Goal: Information Seeking & Learning: Check status

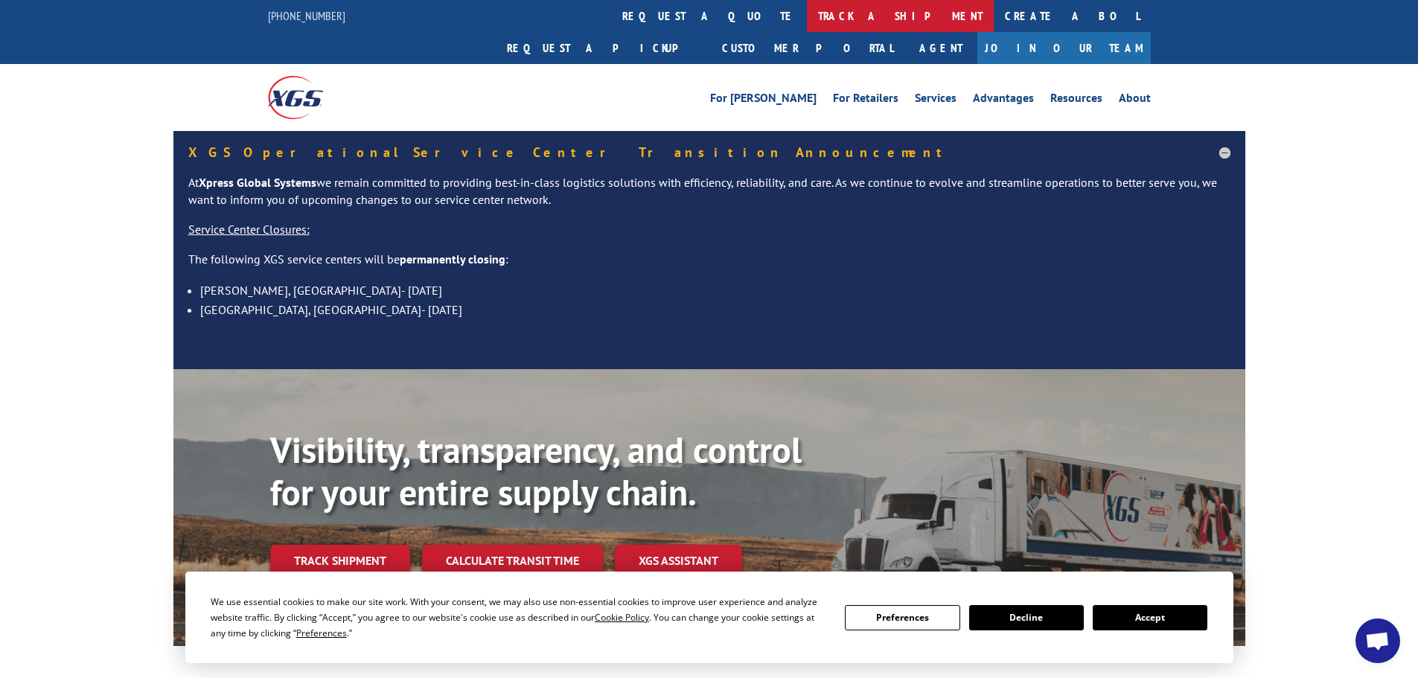
click at [807, 16] on link "track a shipment" at bounding box center [900, 16] width 187 height 32
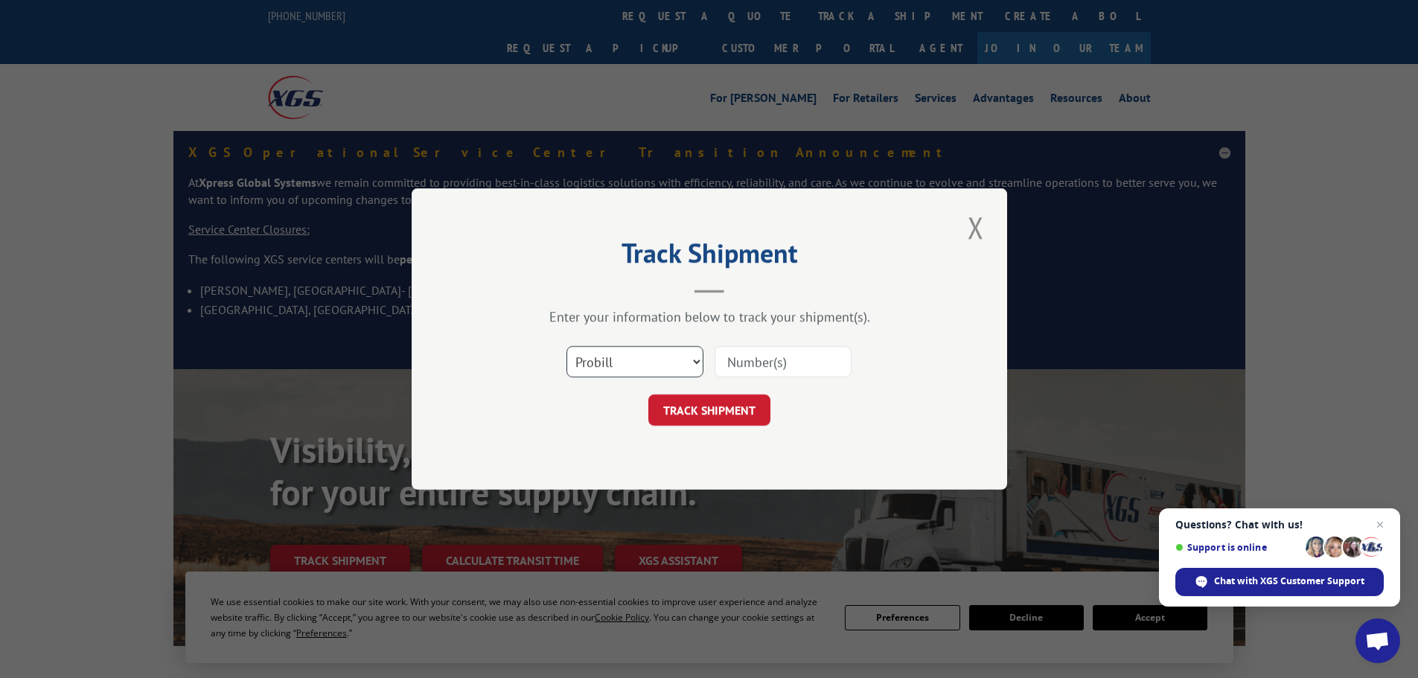
click at [652, 363] on select "Select category... Probill BOL PO" at bounding box center [634, 361] width 137 height 31
select select "bol"
click at [566, 346] on select "Select category... Probill BOL PO" at bounding box center [634, 361] width 137 height 31
click at [763, 368] on input at bounding box center [782, 361] width 137 height 31
paste input "4935683"
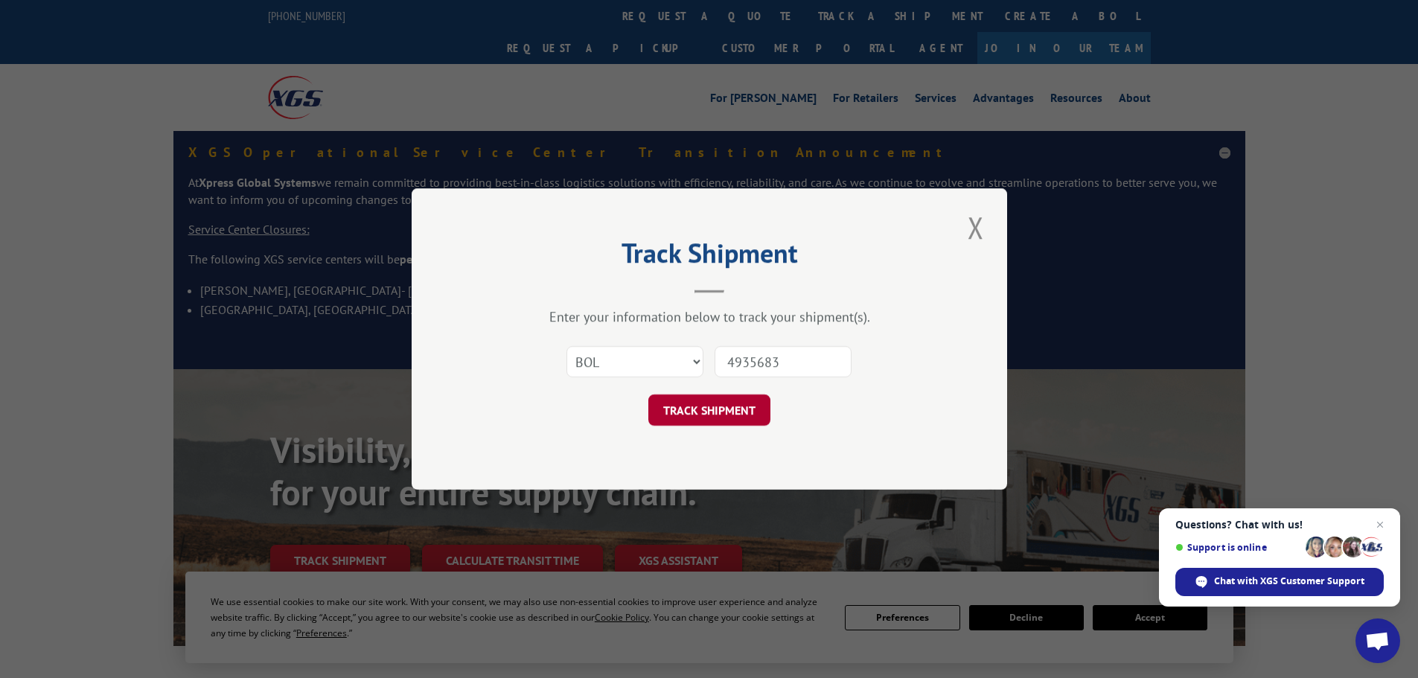
type input "4935683"
click at [711, 400] on button "TRACK SHIPMENT" at bounding box center [709, 409] width 122 height 31
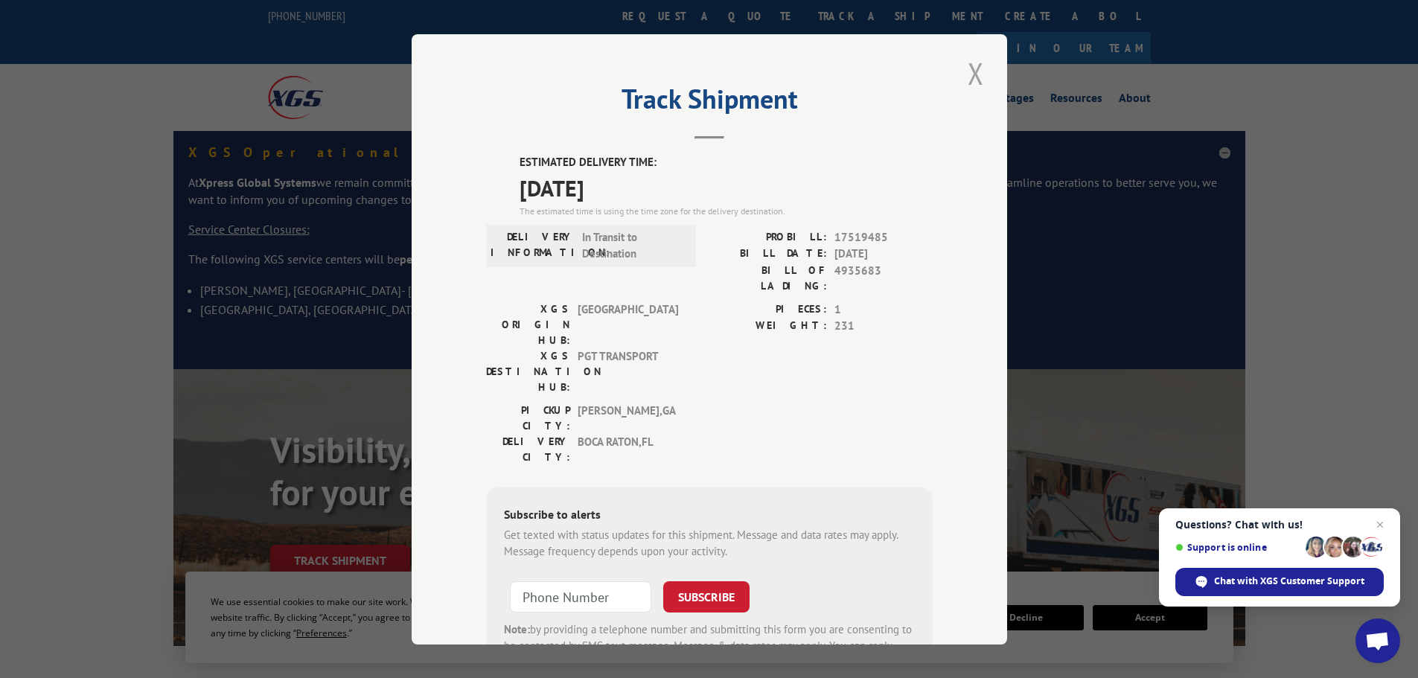
click at [970, 75] on button "Close modal" at bounding box center [975, 73] width 25 height 41
